Goal: Task Accomplishment & Management: Manage account settings

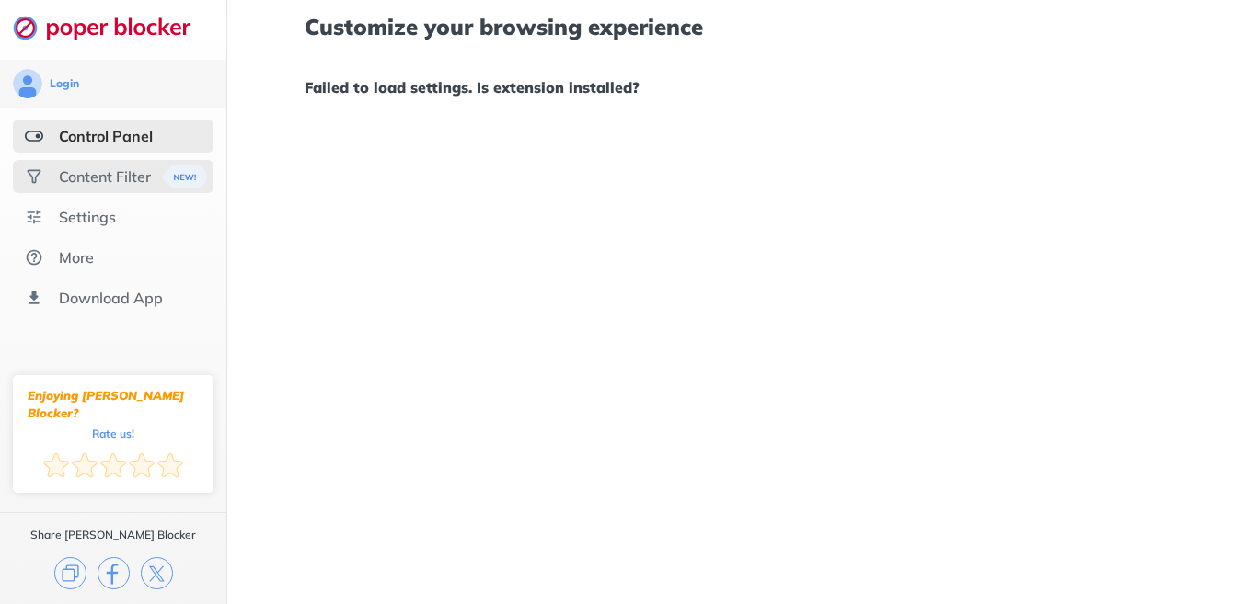
click at [148, 174] on div "Content Filter" at bounding box center [105, 176] width 92 height 18
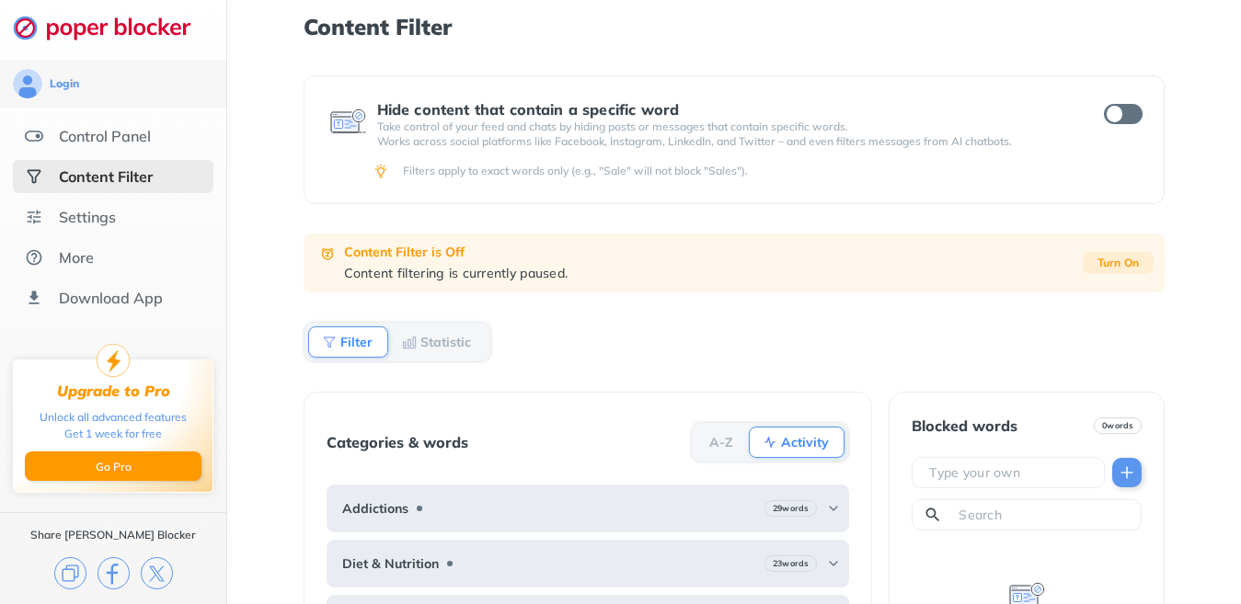
click at [1119, 265] on b "Turn On" at bounding box center [1119, 263] width 42 height 13
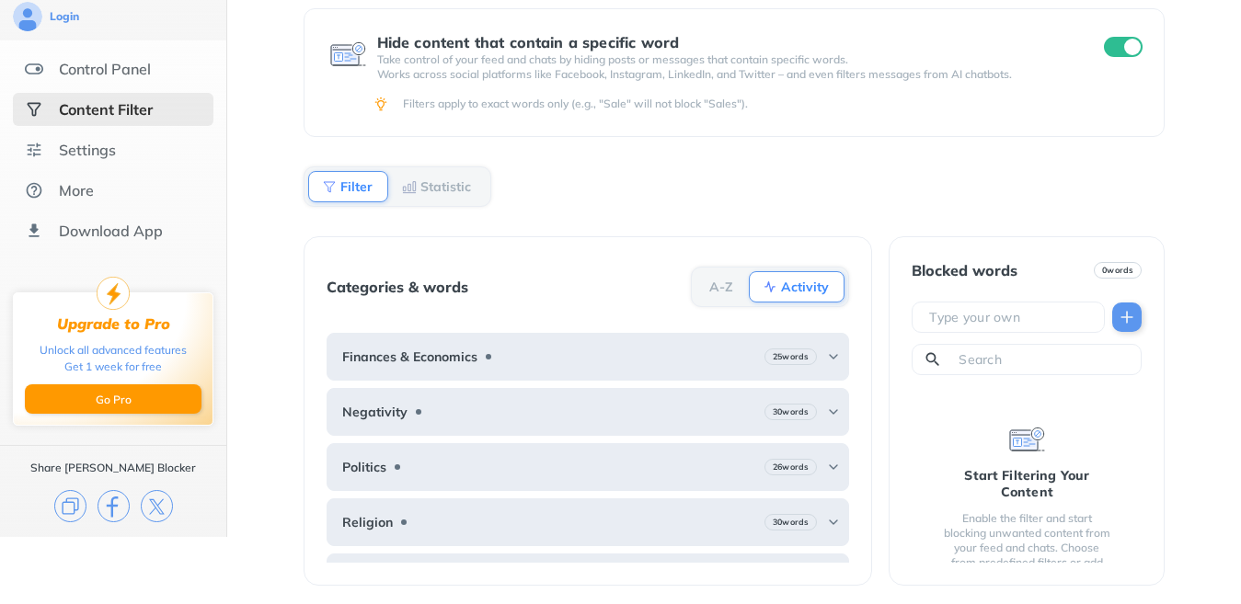
scroll to position [201, 0]
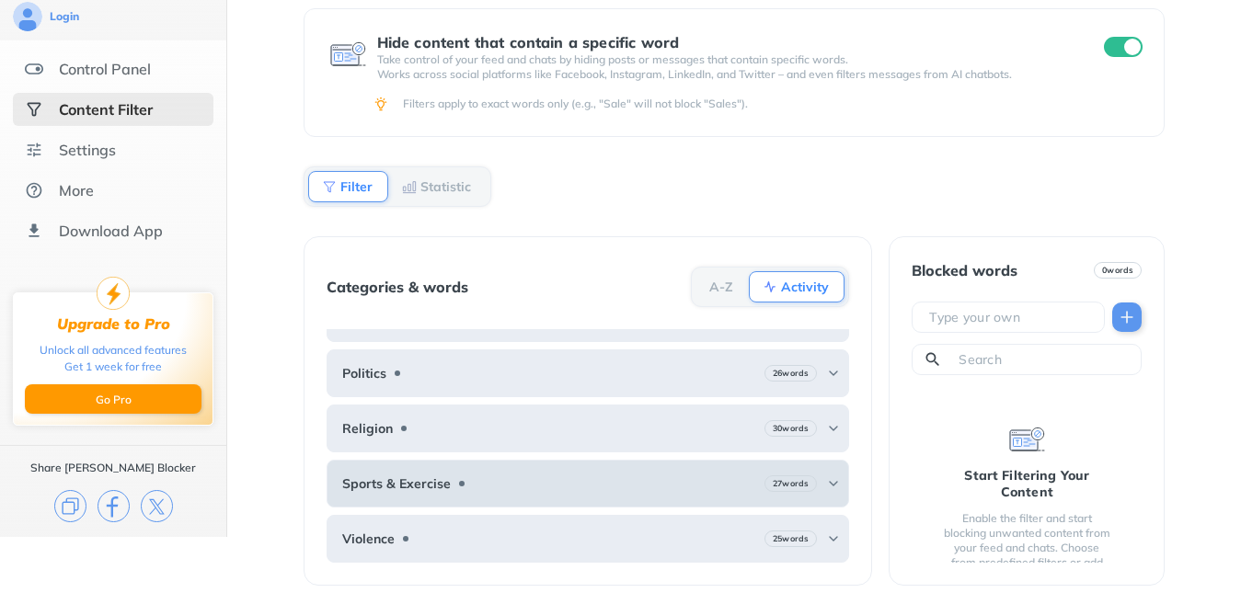
click at [773, 488] on b "27 words" at bounding box center [791, 483] width 36 height 13
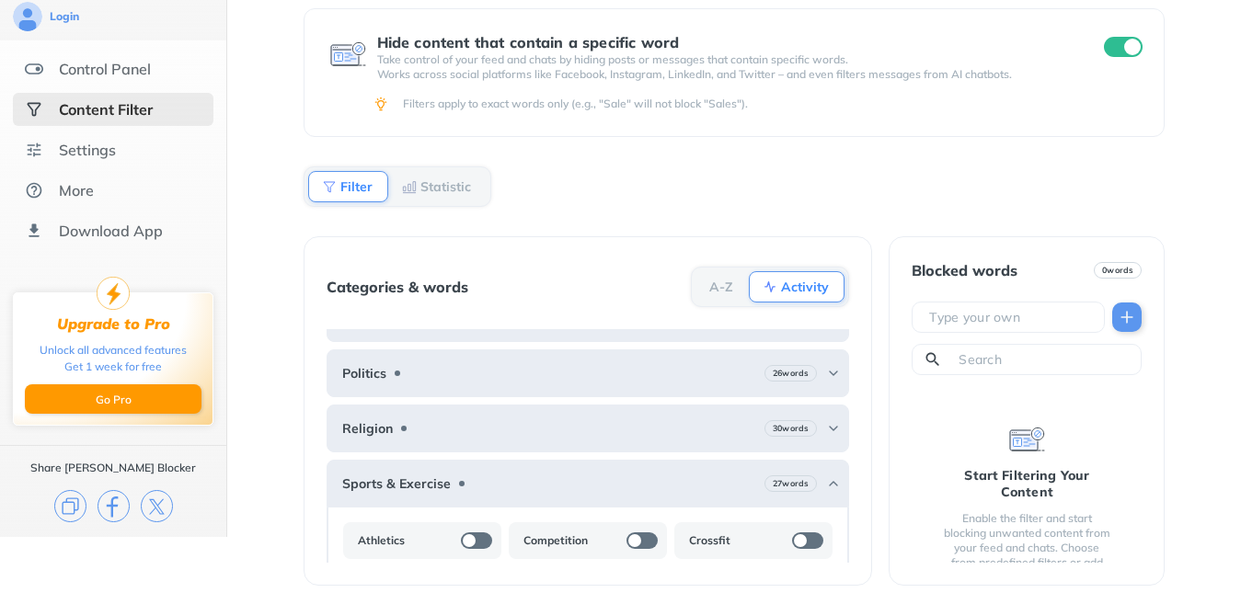
click at [797, 542] on div at bounding box center [807, 541] width 31 height 17
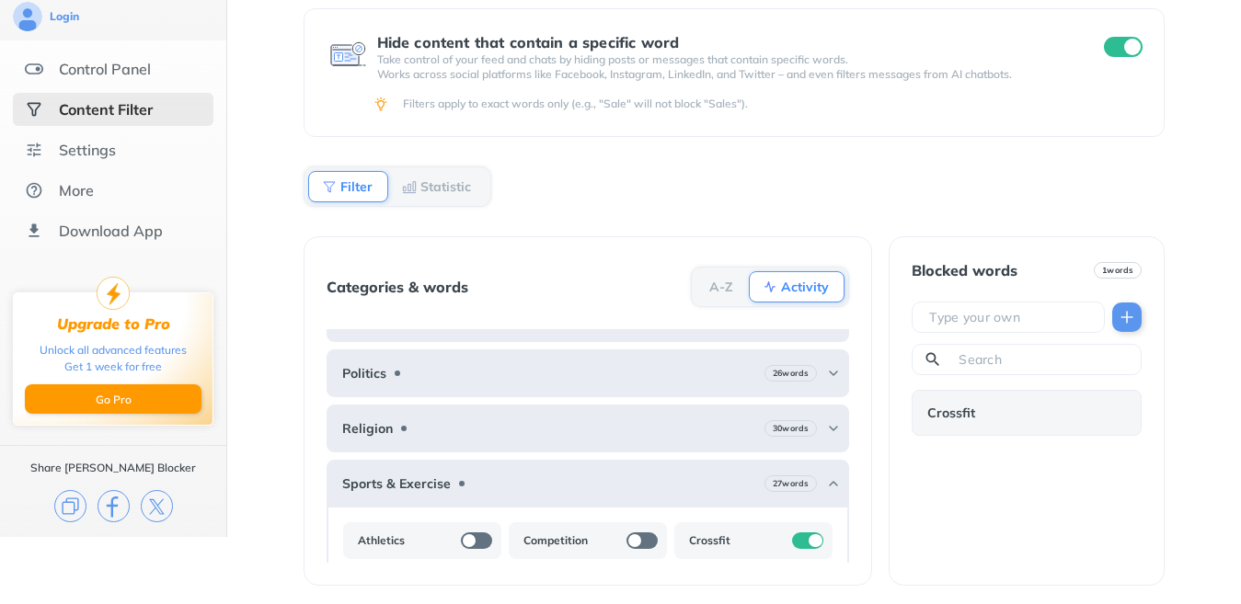
click at [792, 542] on div at bounding box center [807, 541] width 31 height 17
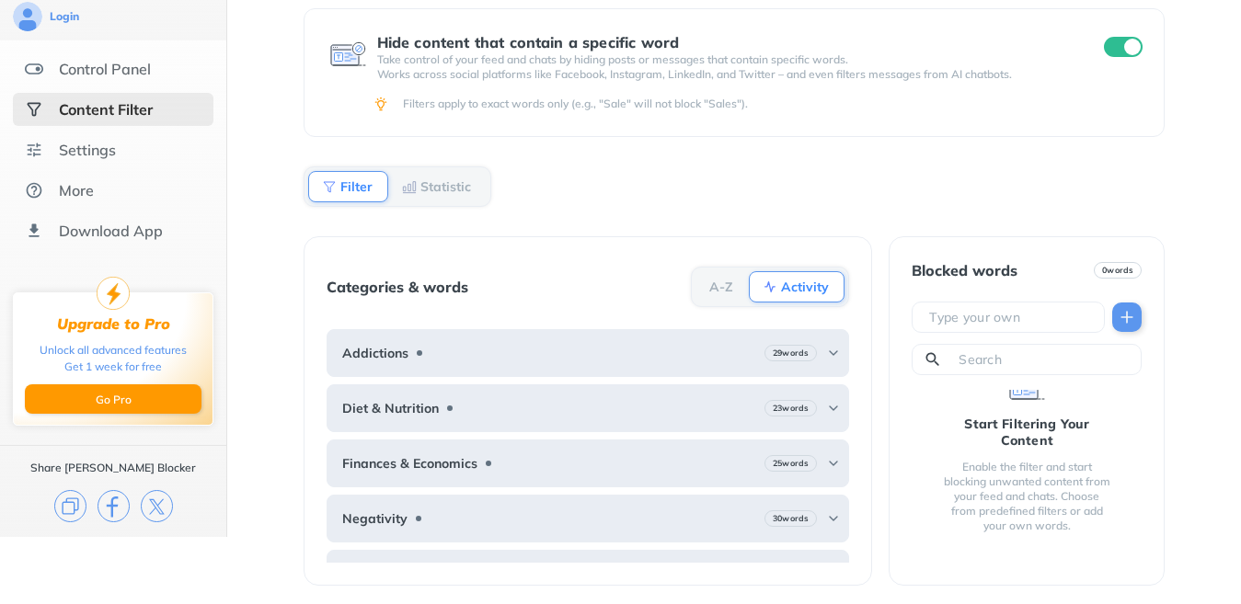
scroll to position [0, 0]
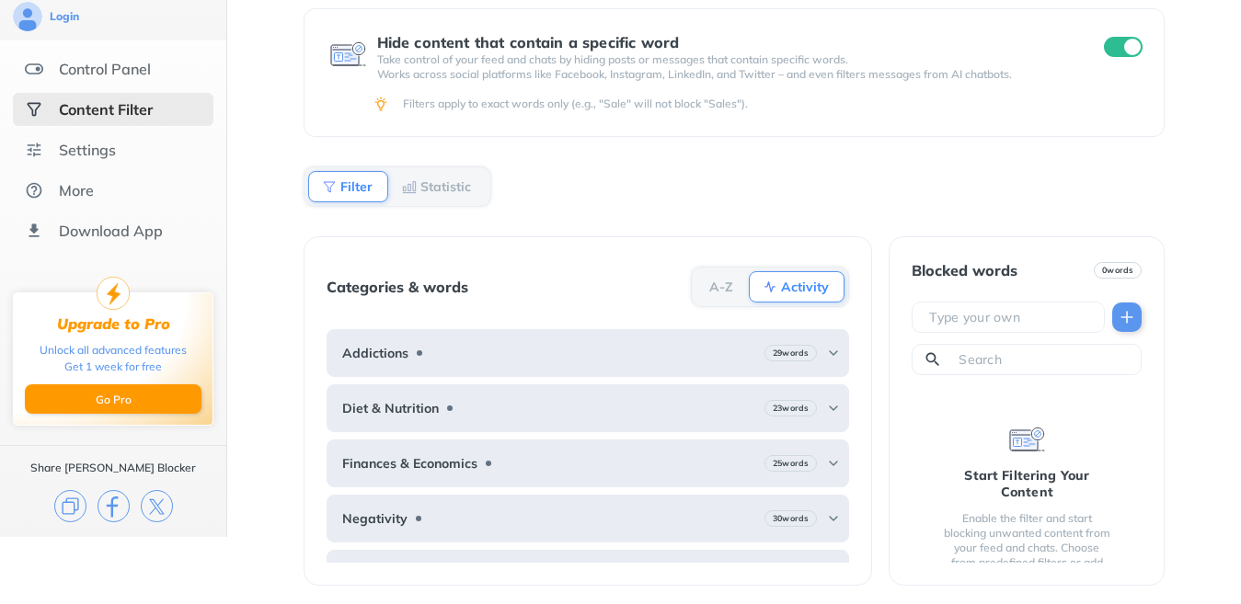
click at [362, 181] on b "Filter" at bounding box center [356, 186] width 32 height 11
click at [428, 190] on b "Statistic" at bounding box center [445, 186] width 51 height 11
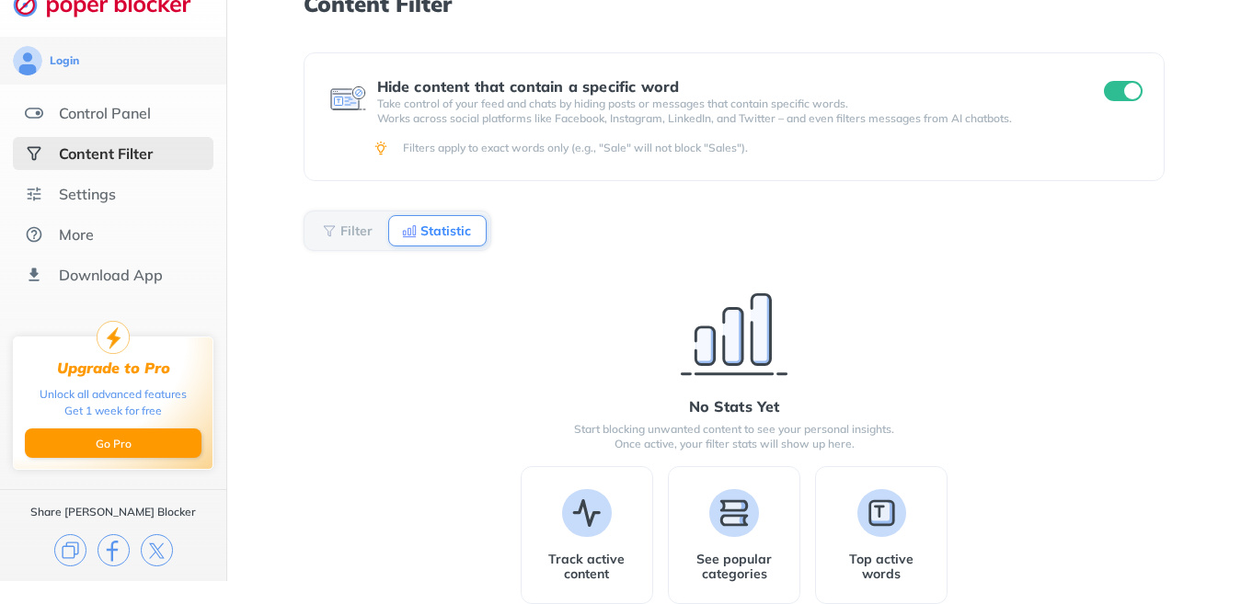
scroll to position [23, 0]
click at [99, 192] on div "Settings" at bounding box center [87, 194] width 57 height 18
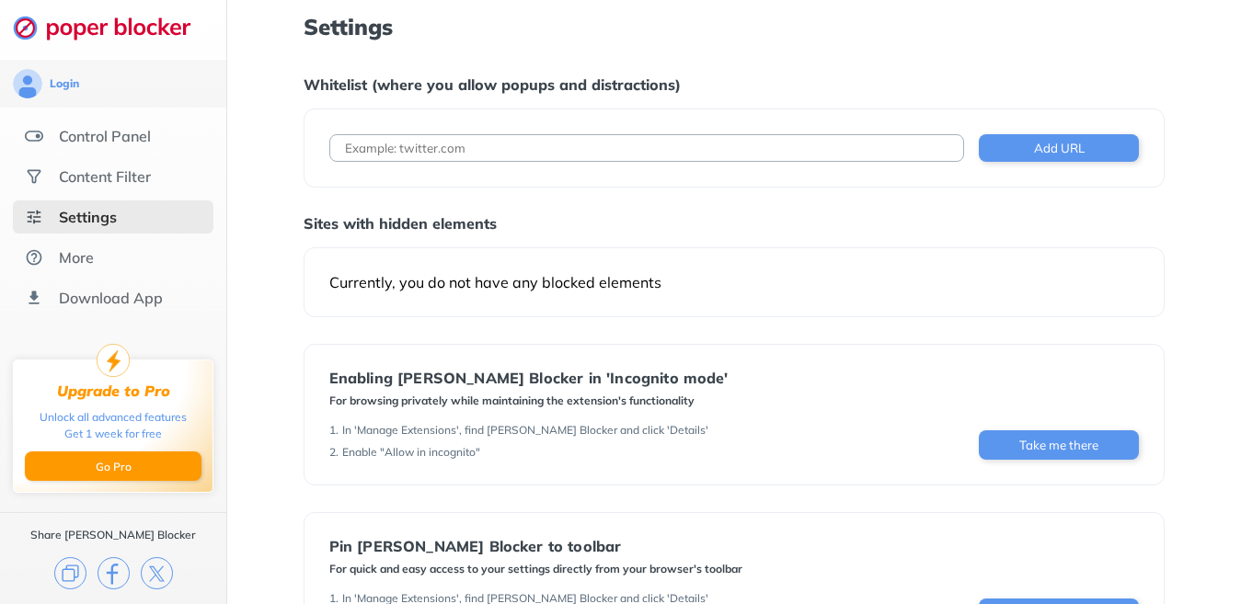
click at [398, 151] on input at bounding box center [647, 148] width 636 height 28
type input "[DOMAIN_NAME]"
click at [1013, 145] on button "Add URL" at bounding box center [1059, 148] width 160 height 28
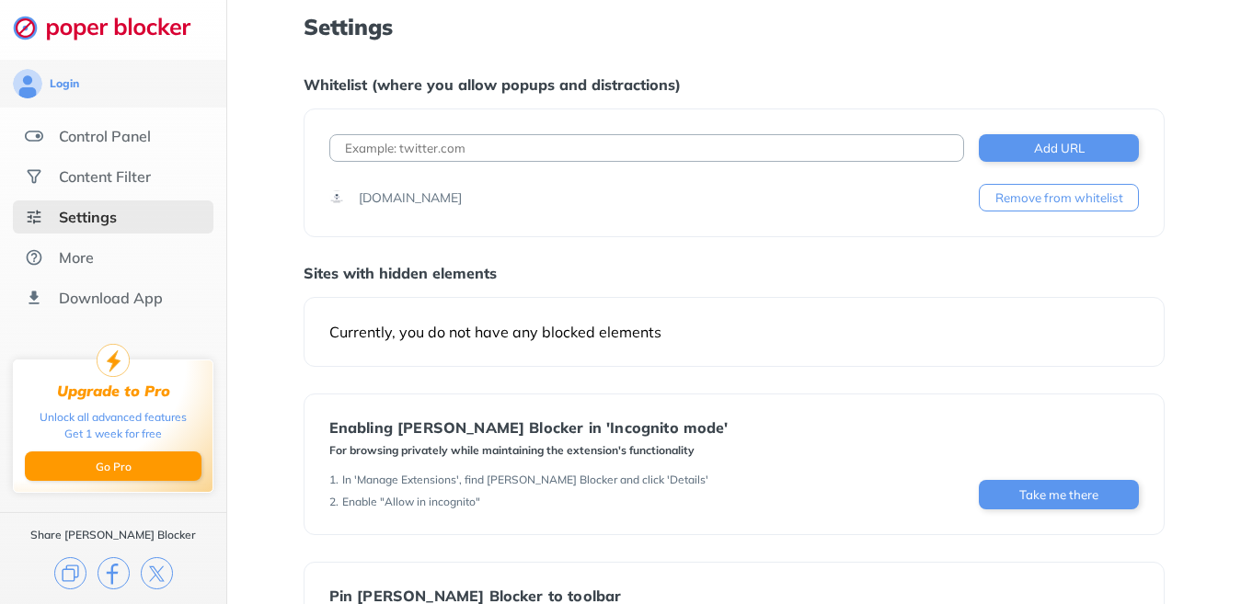
click at [997, 190] on button "Remove from whitelist" at bounding box center [1059, 198] width 160 height 28
